Goal: Information Seeking & Learning: Find specific fact

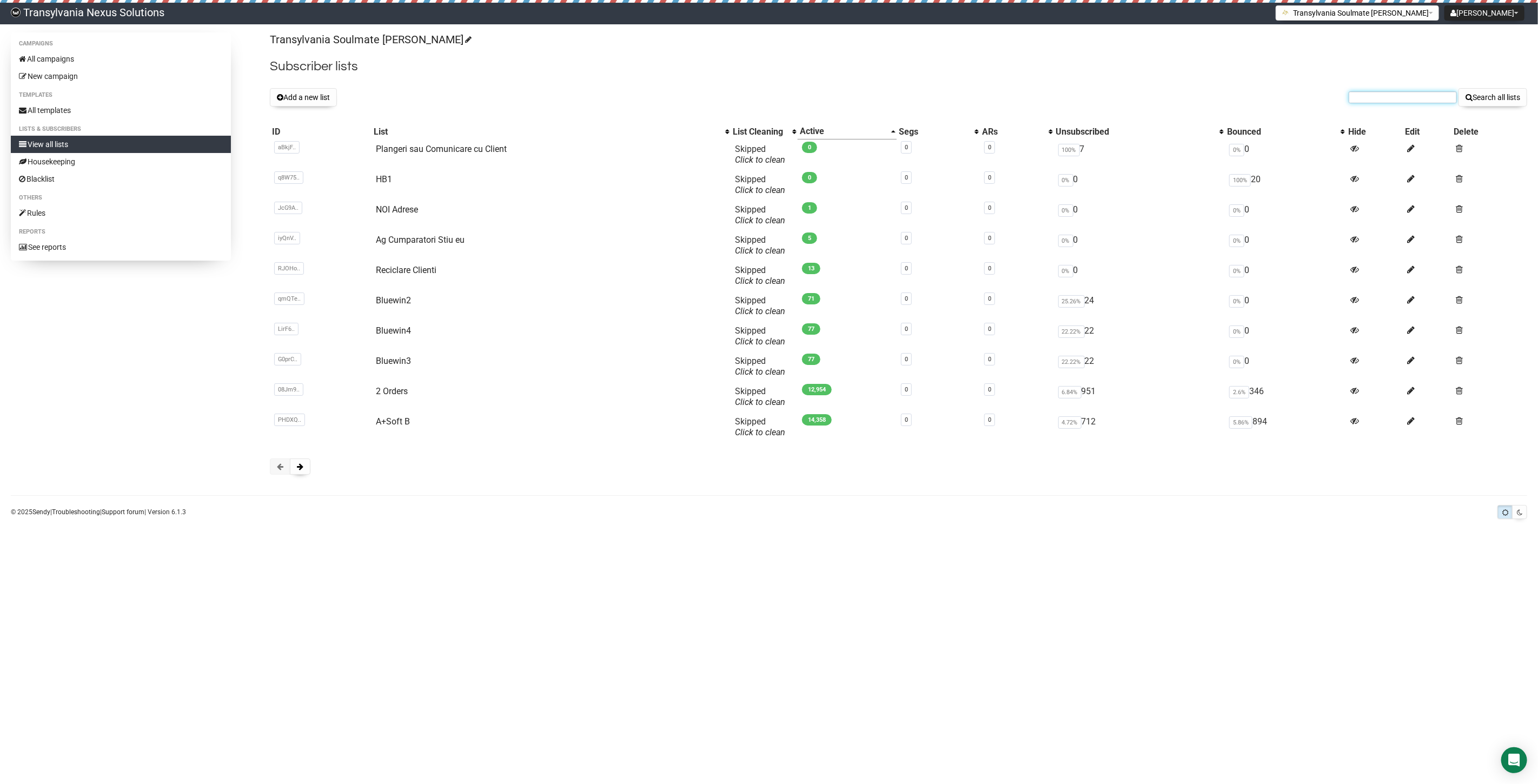
click at [1362, 103] on input "text" at bounding box center [1403, 97] width 108 height 12
paste input "info@gaestehaus-karin.at"
type input "info@gaestehaus-karin.at"
click at [1471, 99] on button "Search all lists" at bounding box center [1493, 97] width 69 height 19
click at [1382, 99] on input "text" at bounding box center [1403, 97] width 108 height 12
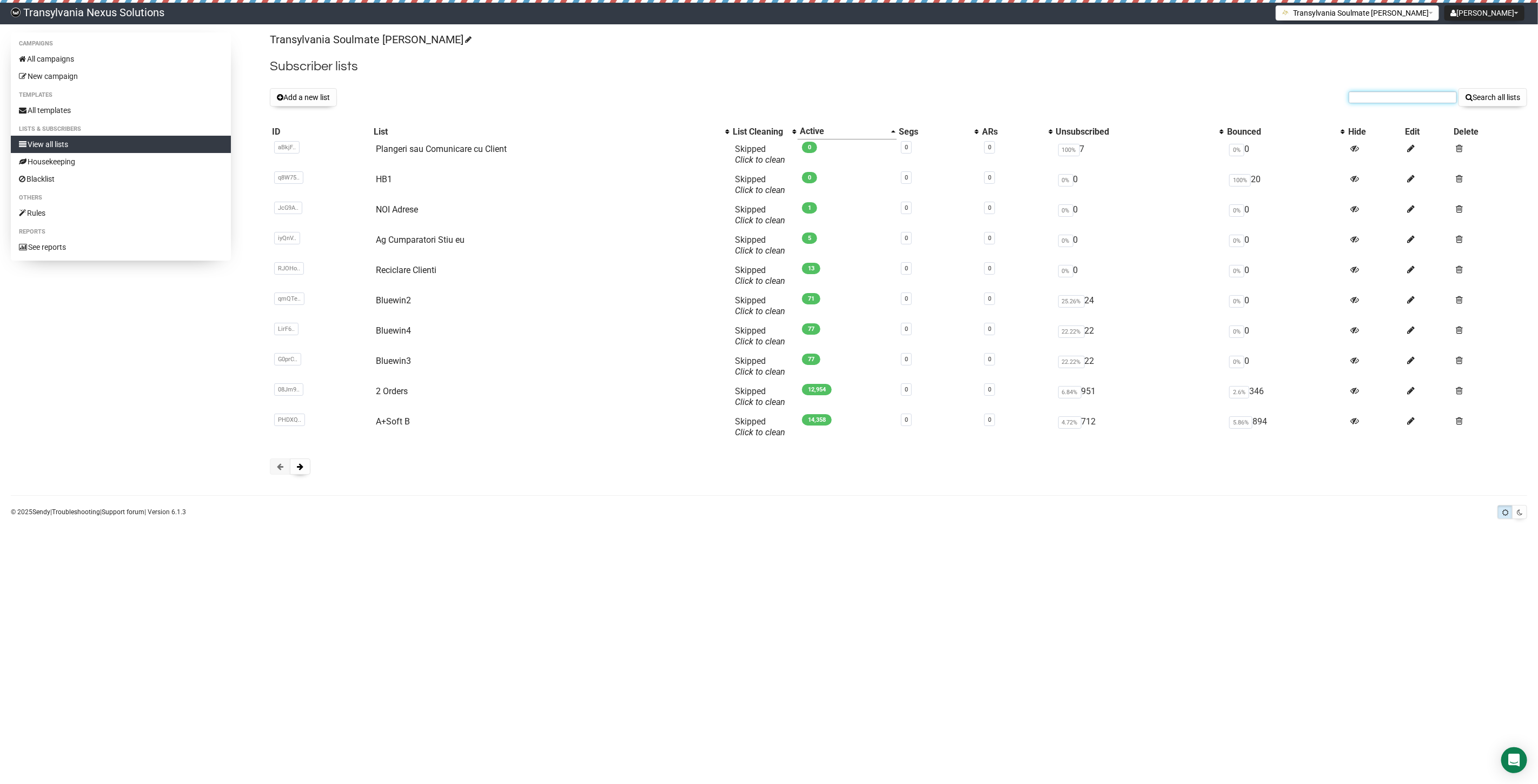
paste input "info@gaestehaus-karin.at"
type input "[EMAIL_ADDRESS][DOMAIN_NAME][PERSON_NAME]"
click at [1490, 94] on button "Search all lists" at bounding box center [1493, 97] width 69 height 19
click at [1360, 94] on input "text" at bounding box center [1403, 97] width 108 height 12
click at [304, 465] on button at bounding box center [300, 467] width 21 height 16
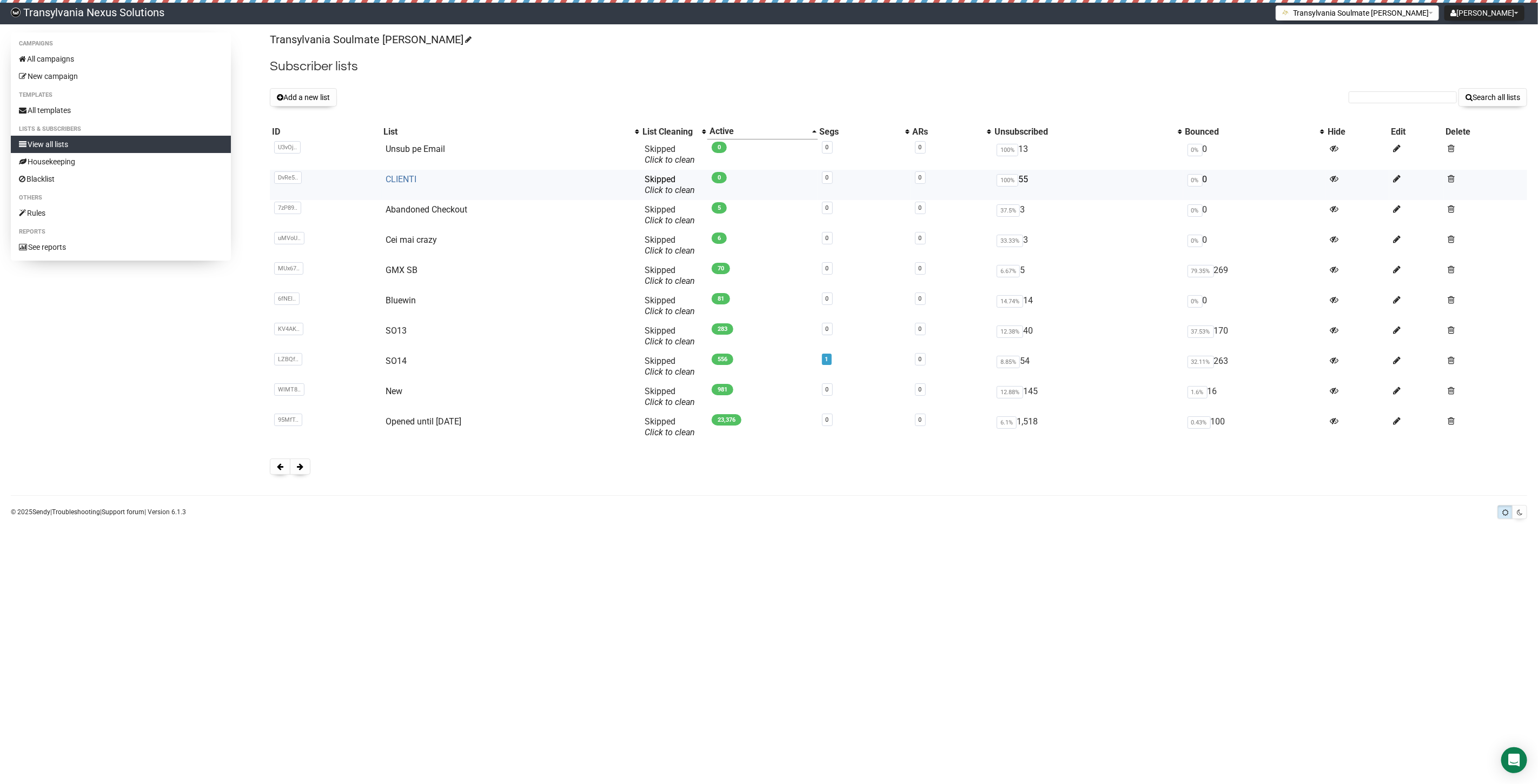
drag, startPoint x: 404, startPoint y: 180, endPoint x: 385, endPoint y: 182, distance: 19.1
click at [404, 179] on link "CLIENTI" at bounding box center [401, 179] width 31 height 10
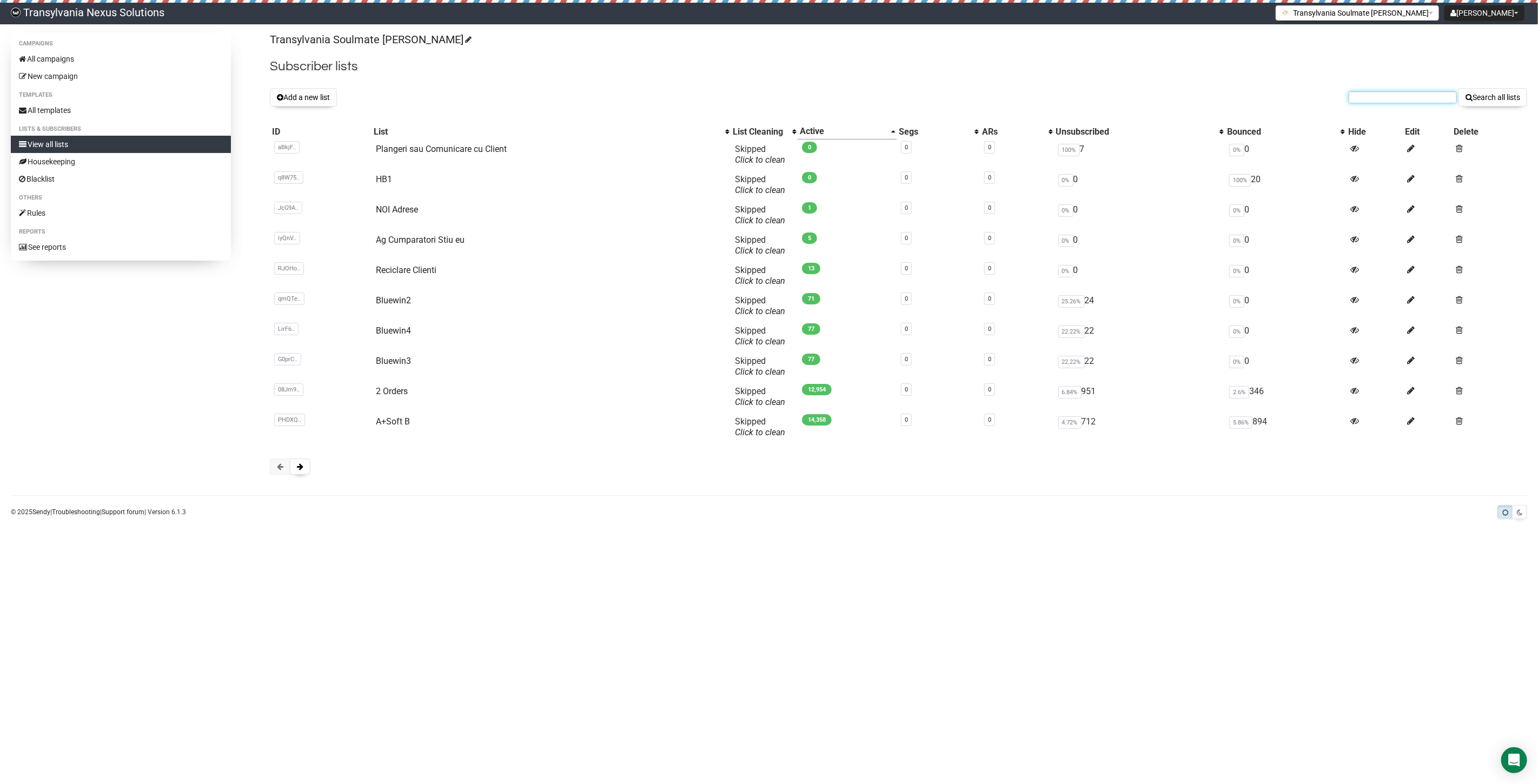
click at [1381, 97] on input "text" at bounding box center [1403, 97] width 108 height 12
paste input "info@gaestehaus-karin.at"
type input "info@gaestehaus-karin.at"
click at [1493, 86] on div "Transylvania Soulmate Decoder Subscriber lists Add a new list info@gaestehaus-k…" at bounding box center [899, 258] width 1258 height 453
click at [1493, 99] on button "Search all lists" at bounding box center [1493, 97] width 69 height 19
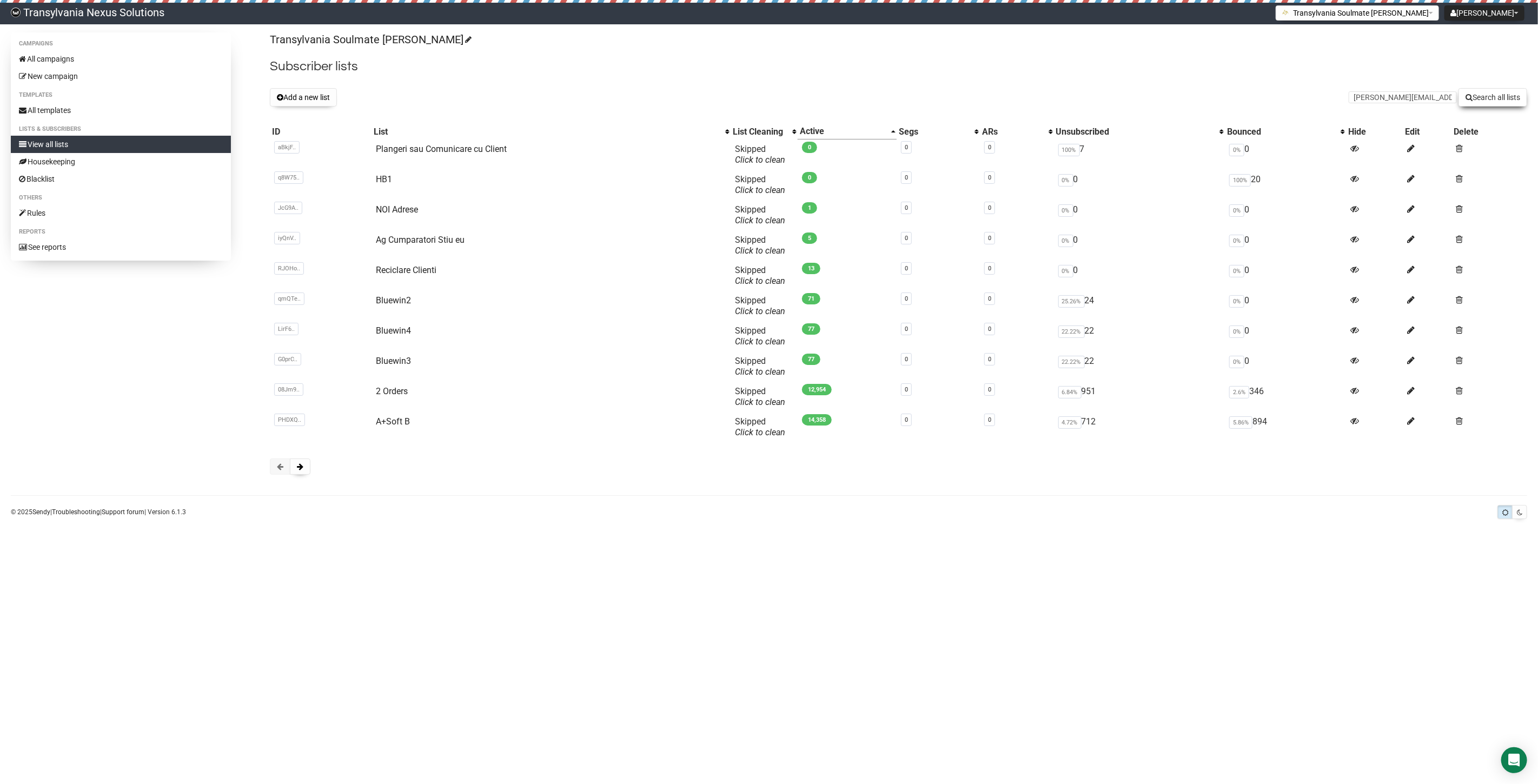
type input "[PERSON_NAME][EMAIL_ADDRESS][PERSON_NAME][DOMAIN_NAME]"
click at [1483, 98] on button "Search all lists" at bounding box center [1493, 97] width 69 height 19
click at [1398, 101] on input "text" at bounding box center [1403, 97] width 108 height 12
paste input "[PERSON_NAME][EMAIL_ADDRESS][PERSON_NAME][DOMAIN_NAME]"
type input "[PERSON_NAME][EMAIL_ADDRESS][PERSON_NAME][DOMAIN_NAME]"
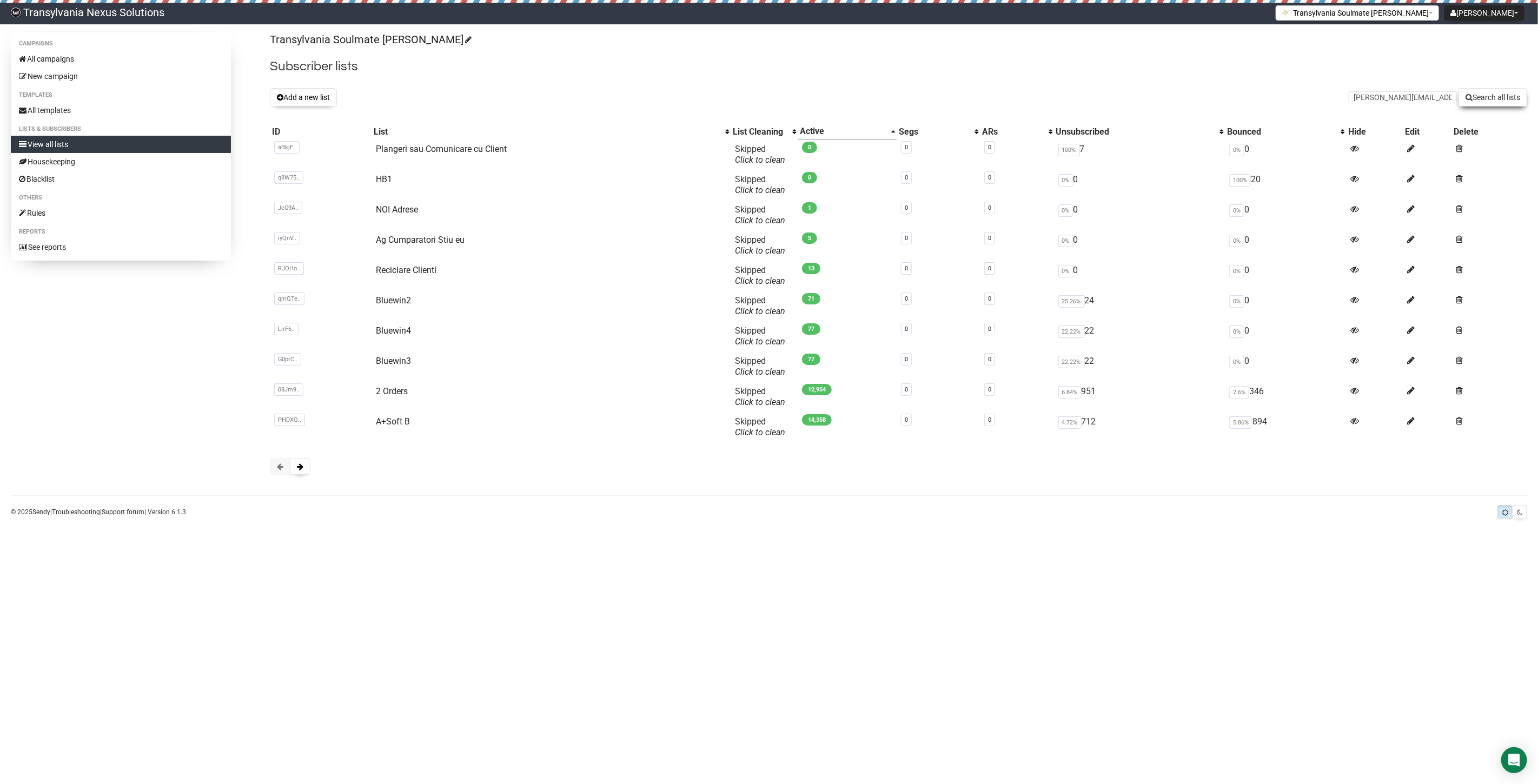
click at [1473, 104] on button "Search all lists" at bounding box center [1493, 97] width 69 height 19
click at [1359, 91] on input "text" at bounding box center [1403, 97] width 108 height 12
paste input "[PERSON_NAME][EMAIL_ADDRESS][PERSON_NAME][DOMAIN_NAME]"
type input "[PERSON_NAME][EMAIL_ADDRESS][PERSON_NAME][DOMAIN_NAME]"
click at [1505, 105] on button "Search all lists" at bounding box center [1493, 97] width 69 height 19
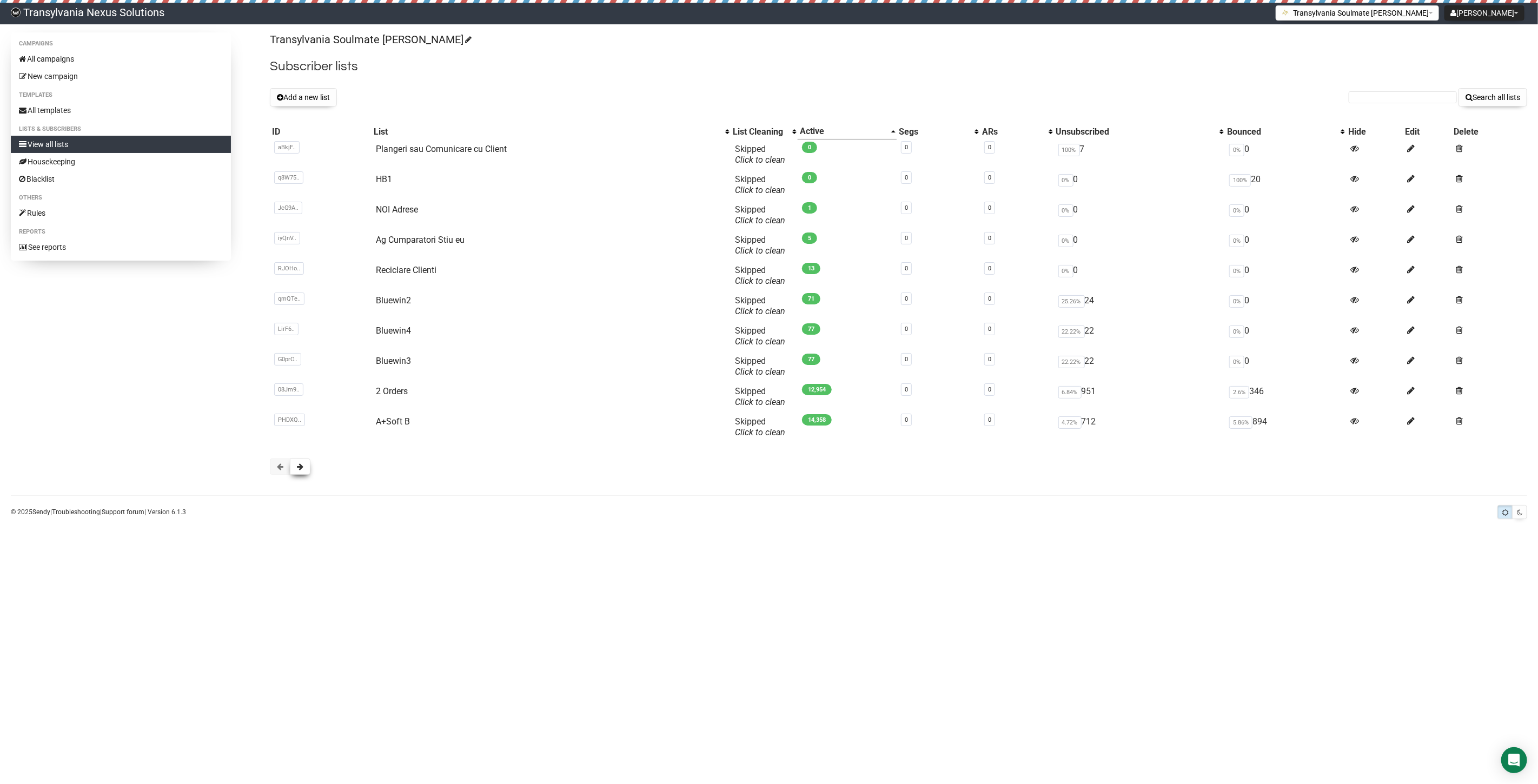
click at [299, 465] on span at bounding box center [300, 466] width 6 height 8
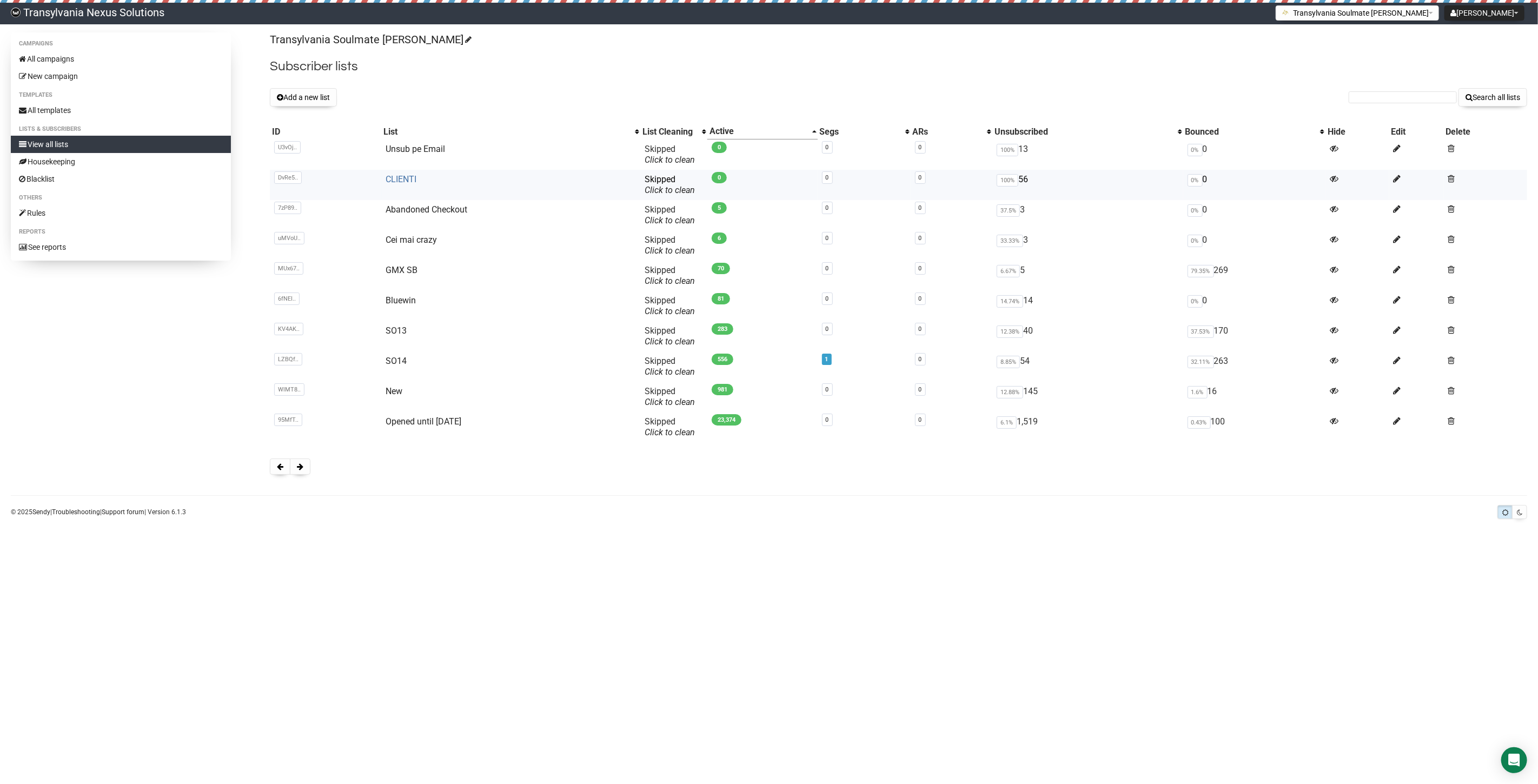
click at [411, 174] on link "CLIENTI" at bounding box center [401, 179] width 31 height 10
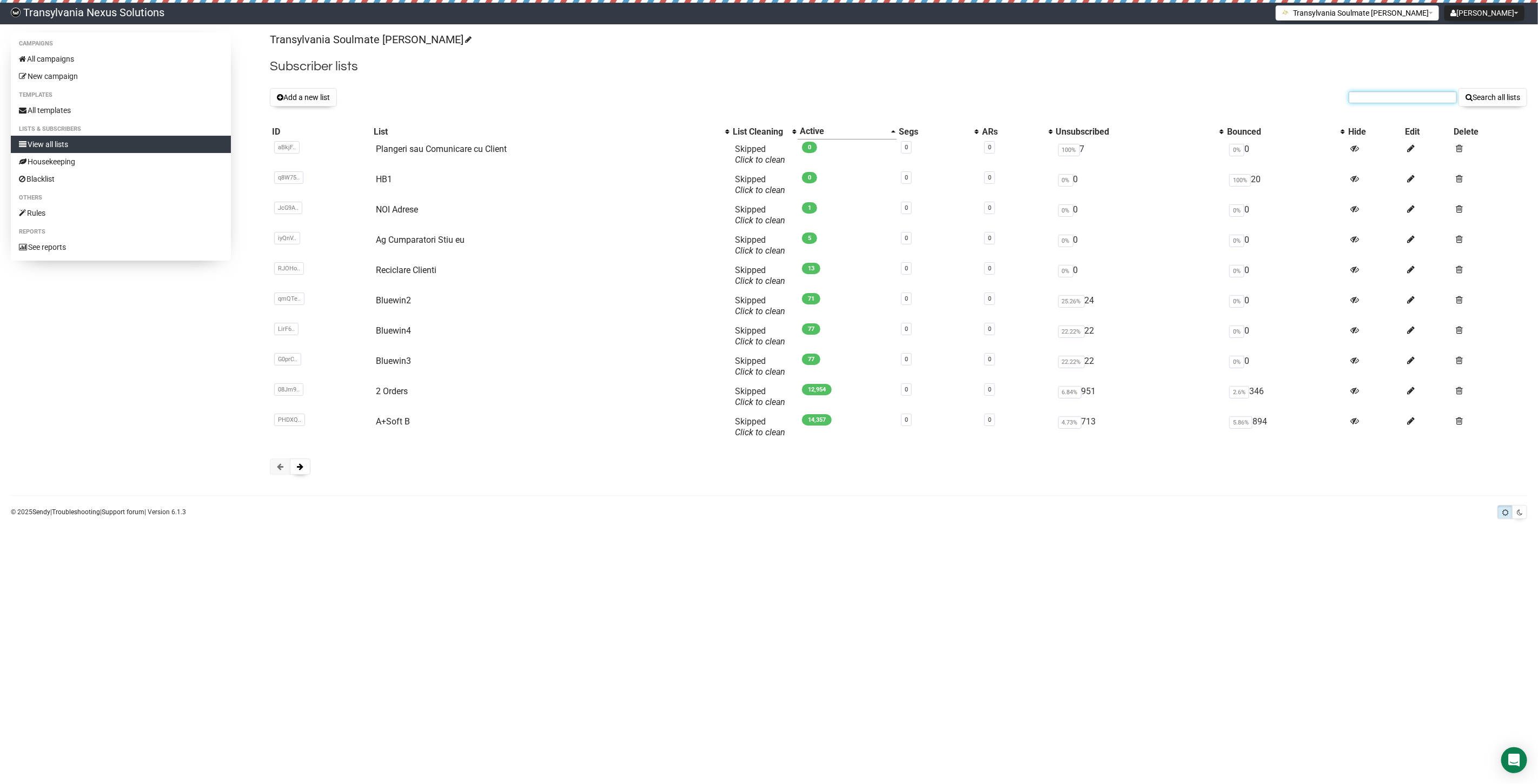
click at [1417, 92] on input "text" at bounding box center [1403, 97] width 108 height 12
paste input "dina.barbarito@icloud.com"
type input "dina.barbarito@icloud.com"
click at [1482, 106] on div "Transylvania Soulmate Decoder Subscriber lists Add a new list dina.barbarito@ic…" at bounding box center [899, 258] width 1258 height 453
click at [1483, 94] on button "Search all lists" at bounding box center [1493, 97] width 69 height 19
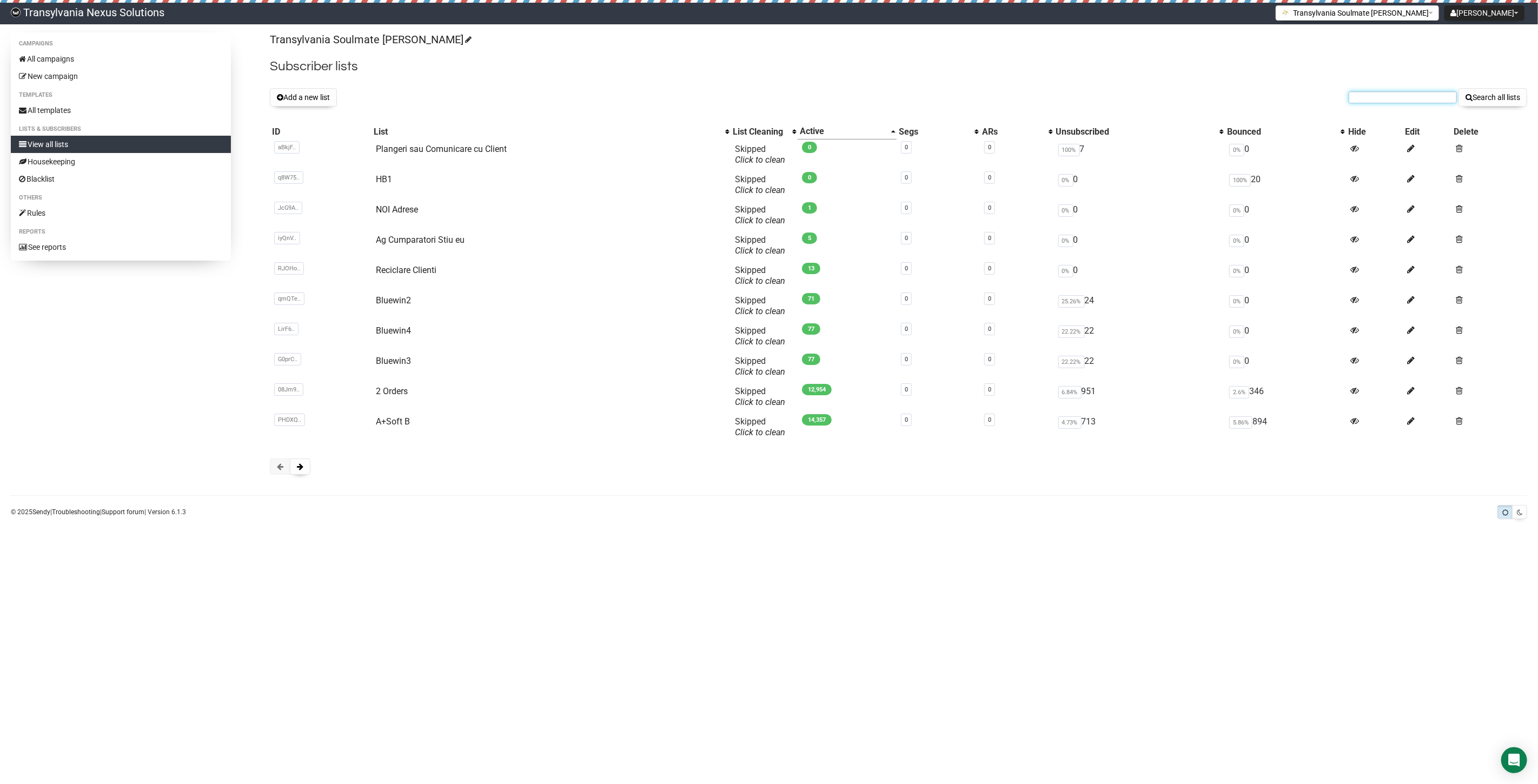
click at [1378, 103] on input "text" at bounding box center [1403, 97] width 108 height 12
drag, startPoint x: 1378, startPoint y: 103, endPoint x: 1376, endPoint y: 93, distance: 10.2
click at [1376, 93] on input "text" at bounding box center [1403, 97] width 108 height 12
paste input "[EMAIL_ADDRESS][DOMAIN_NAME]"
drag, startPoint x: 1358, startPoint y: 98, endPoint x: 1364, endPoint y: 96, distance: 6.3
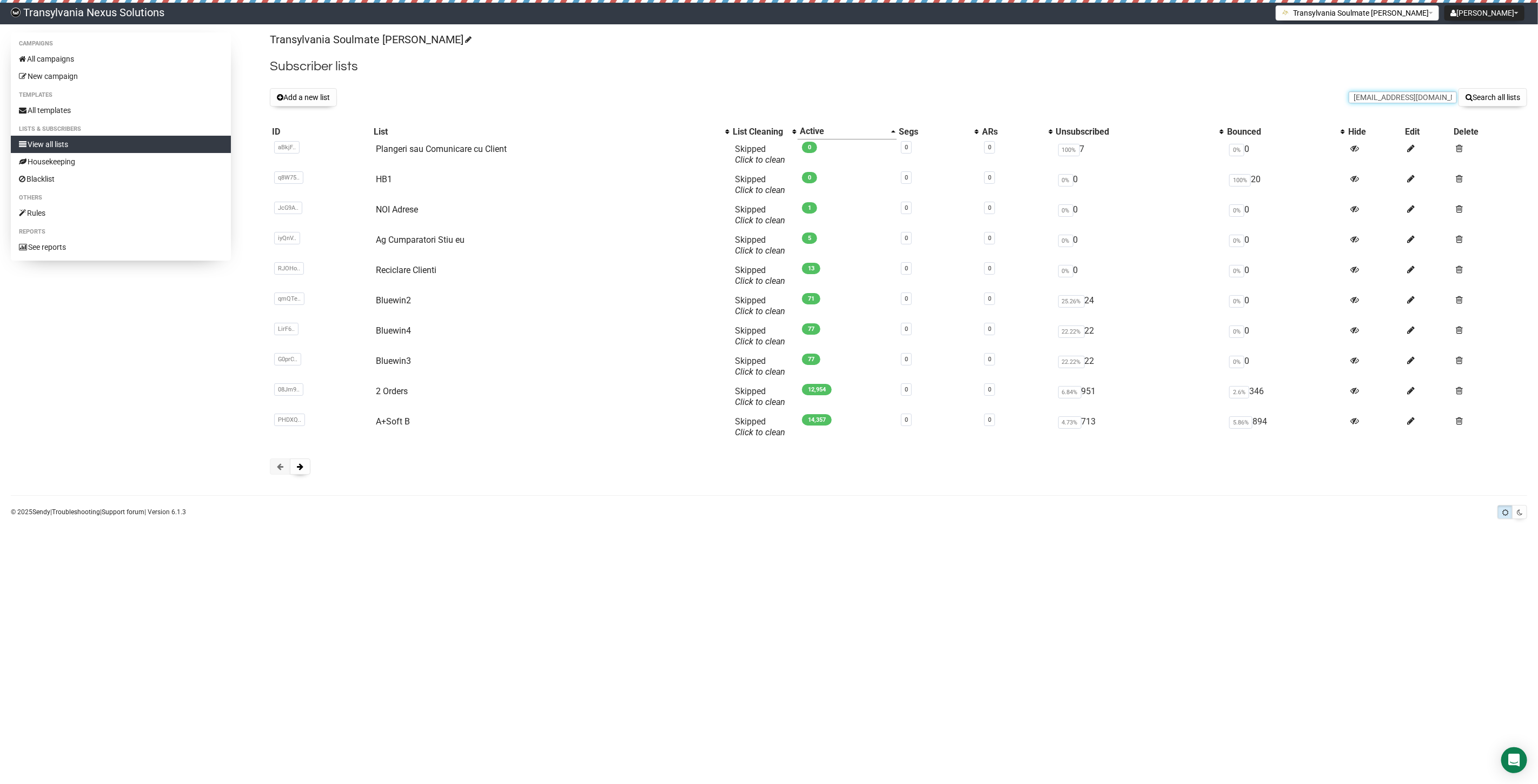
click at [1363, 96] on input "[EMAIL_ADDRESS][DOMAIN_NAME]" at bounding box center [1403, 97] width 108 height 12
click at [1361, 96] on input "[EMAIL_ADDRESS][DOMAIN_NAME]" at bounding box center [1403, 97] width 108 height 12
type input "[EMAIL_ADDRESS][DOMAIN_NAME]"
click at [1504, 90] on button "Search all lists" at bounding box center [1493, 97] width 69 height 19
